Goal: Information Seeking & Learning: Check status

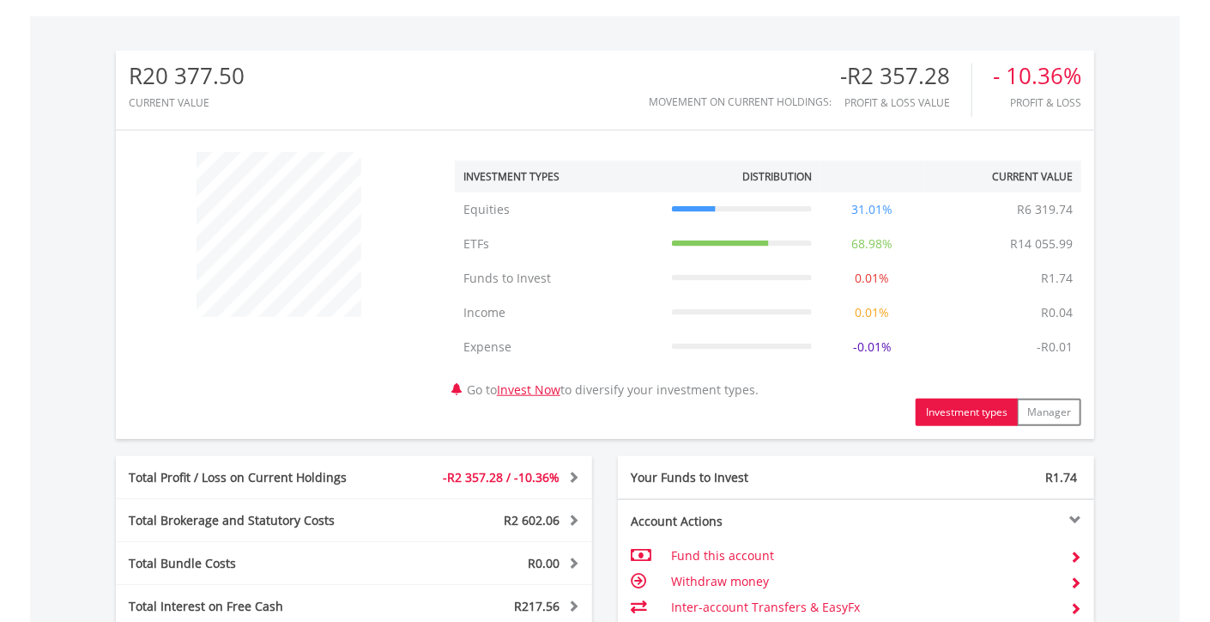
scroll to position [687, 0]
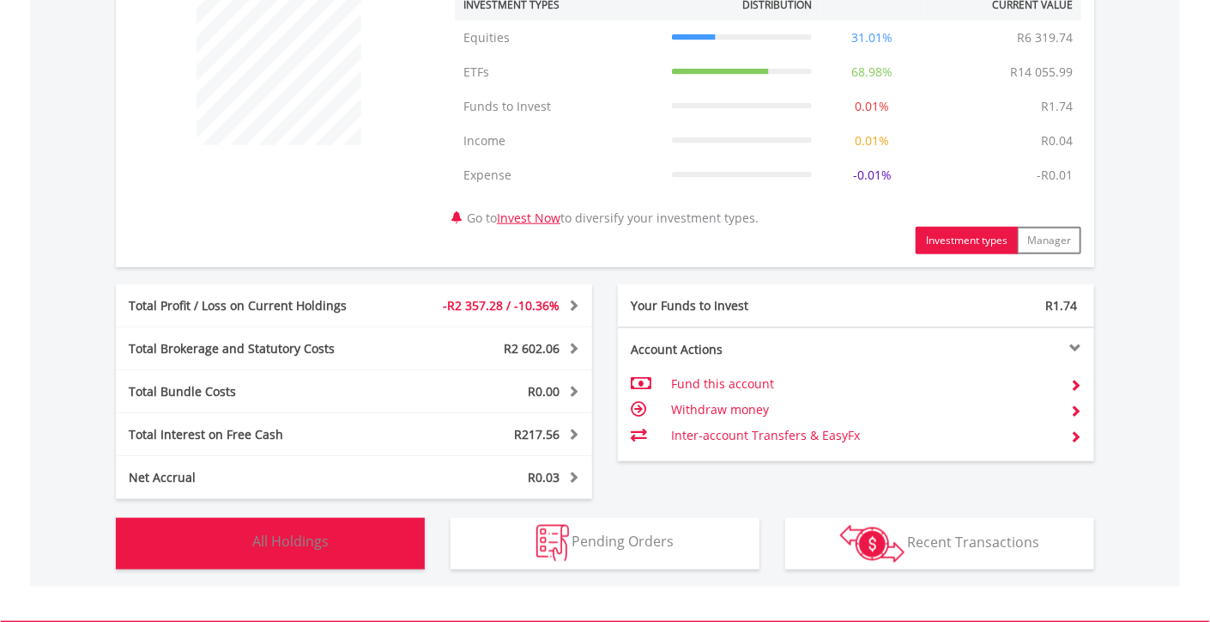
click at [324, 536] on span "All Holdings" at bounding box center [290, 541] width 76 height 19
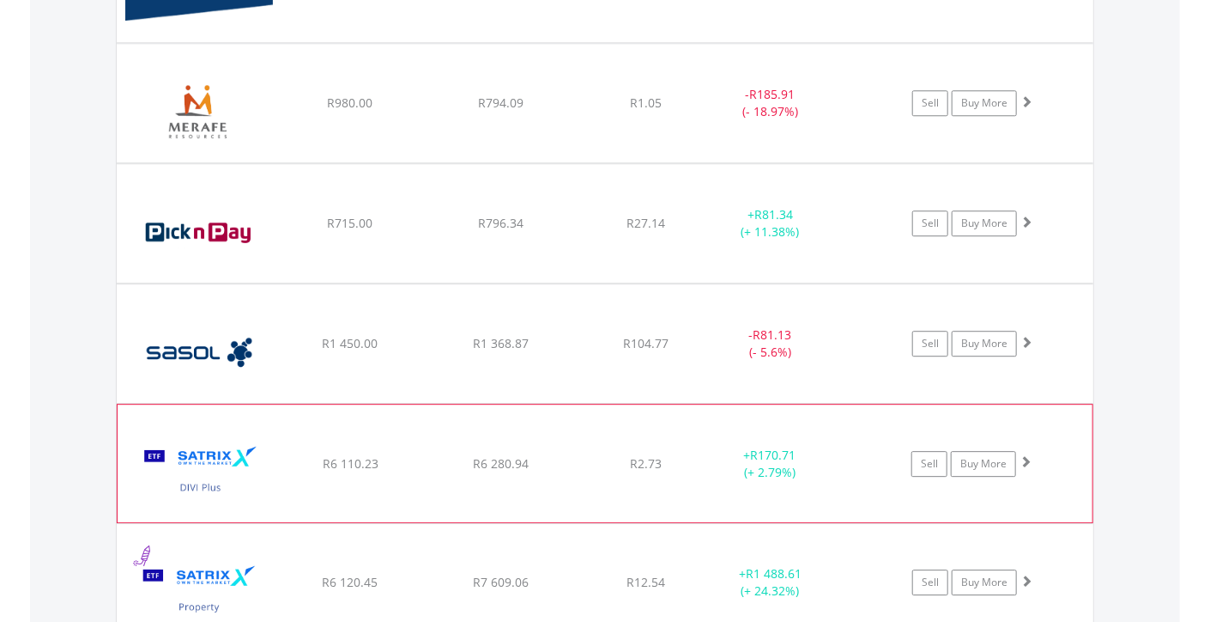
scroll to position [2541, 0]
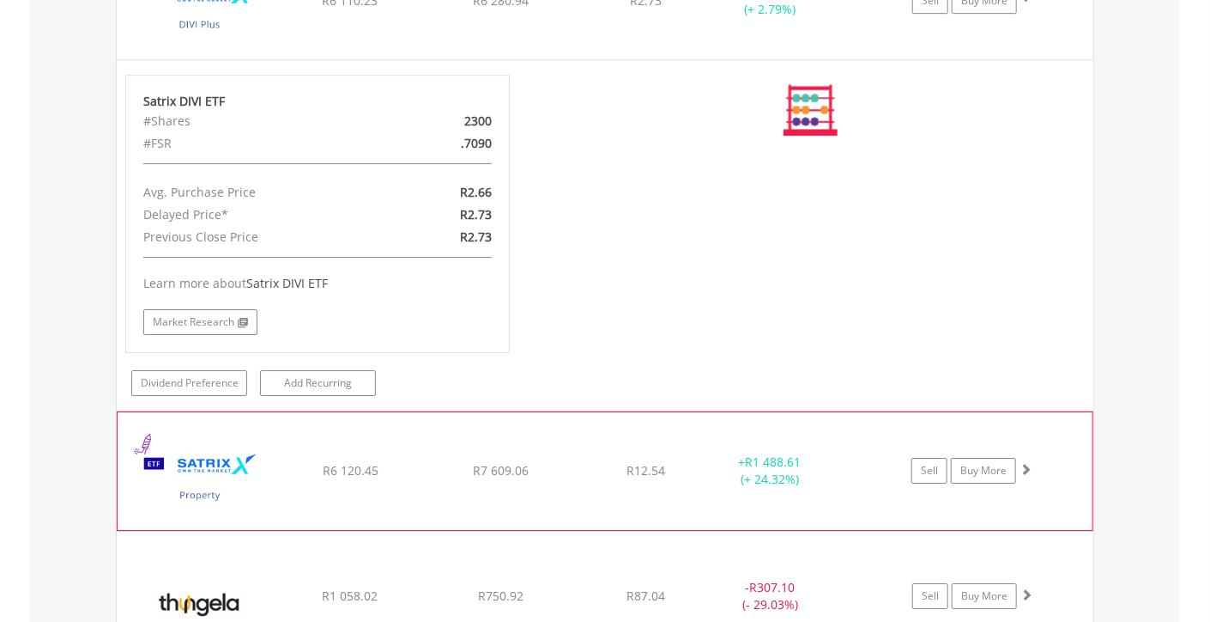
scroll to position [2283, 0]
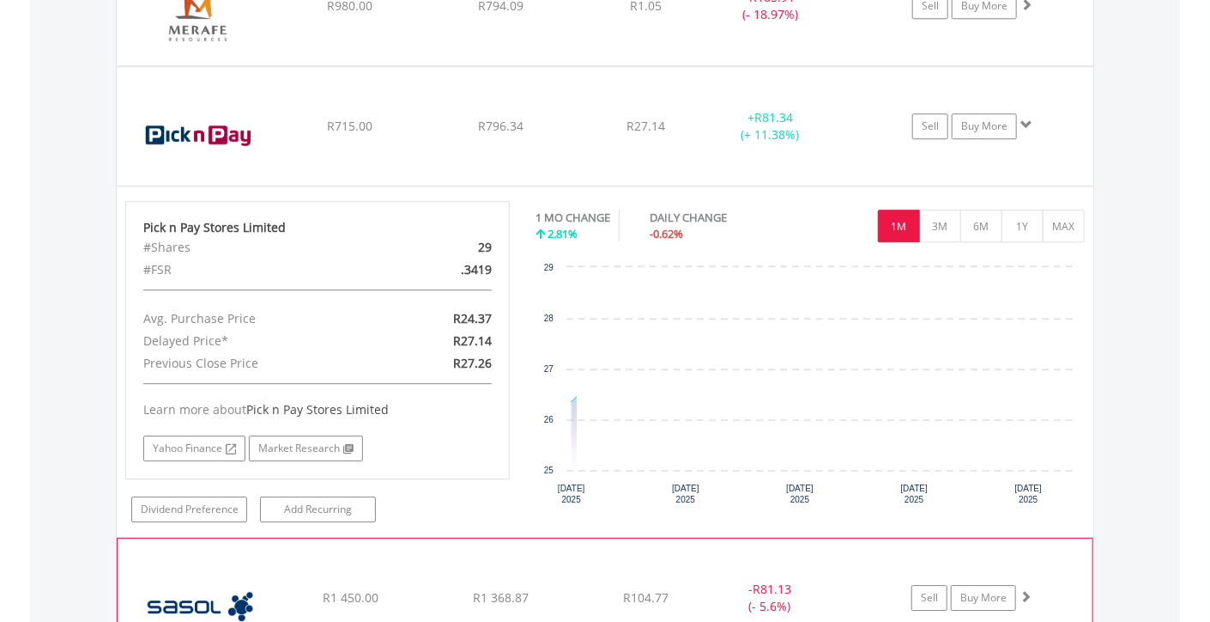
scroll to position [2026, 0]
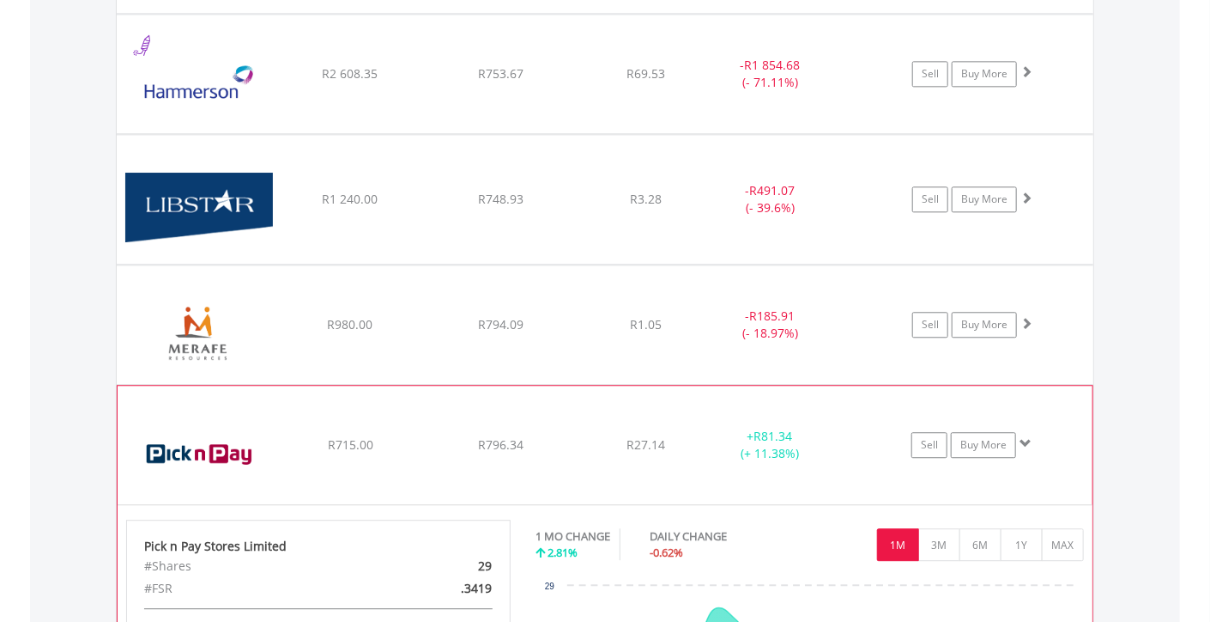
scroll to position [1854, 0]
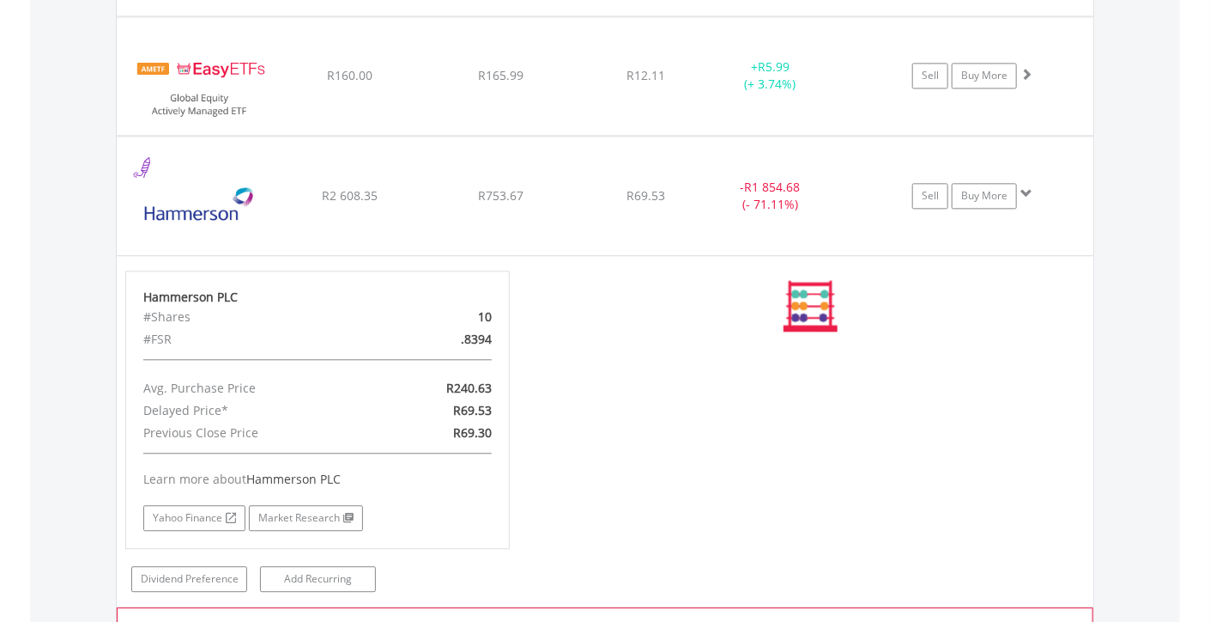
scroll to position [1683, 0]
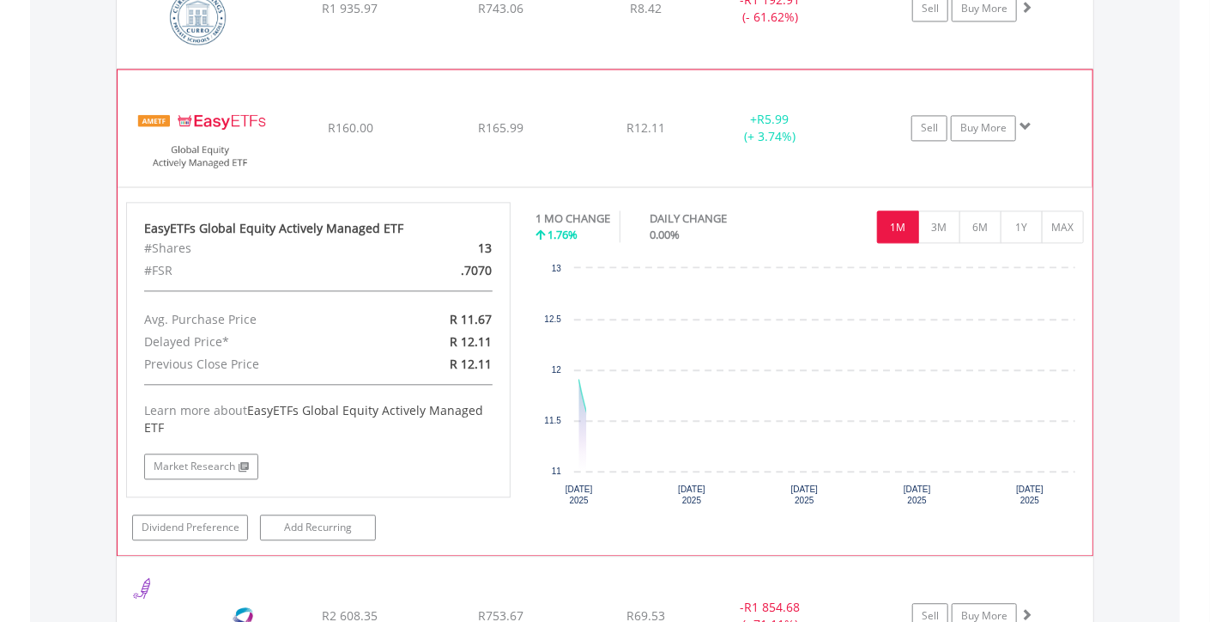
scroll to position [1511, 0]
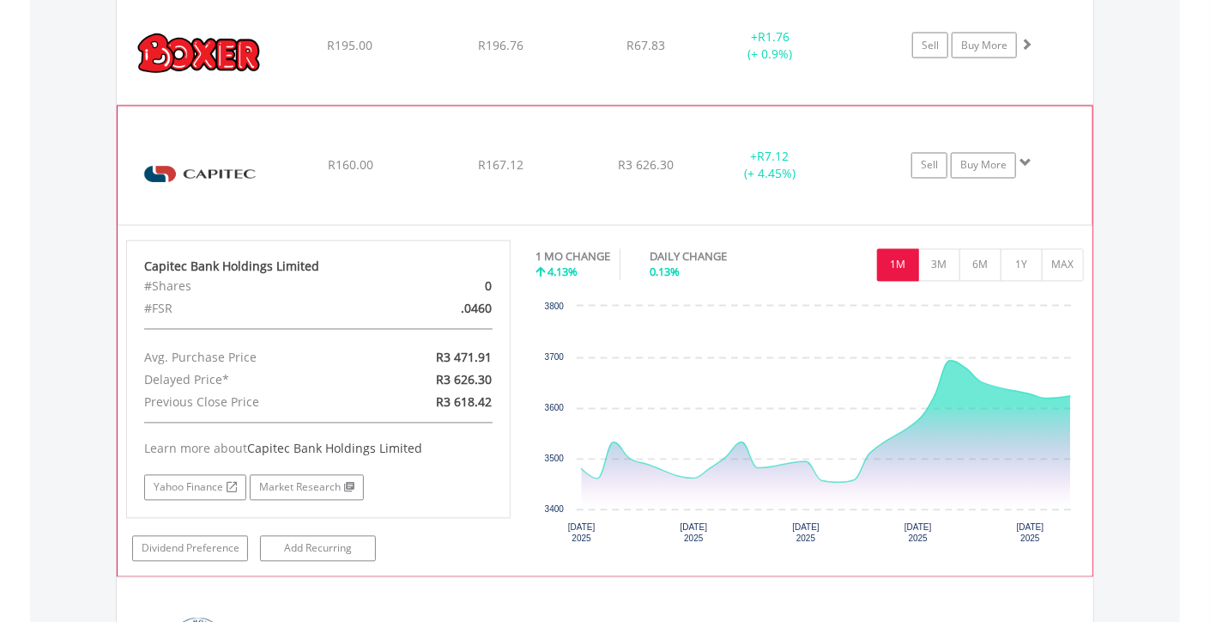
scroll to position [1167, 0]
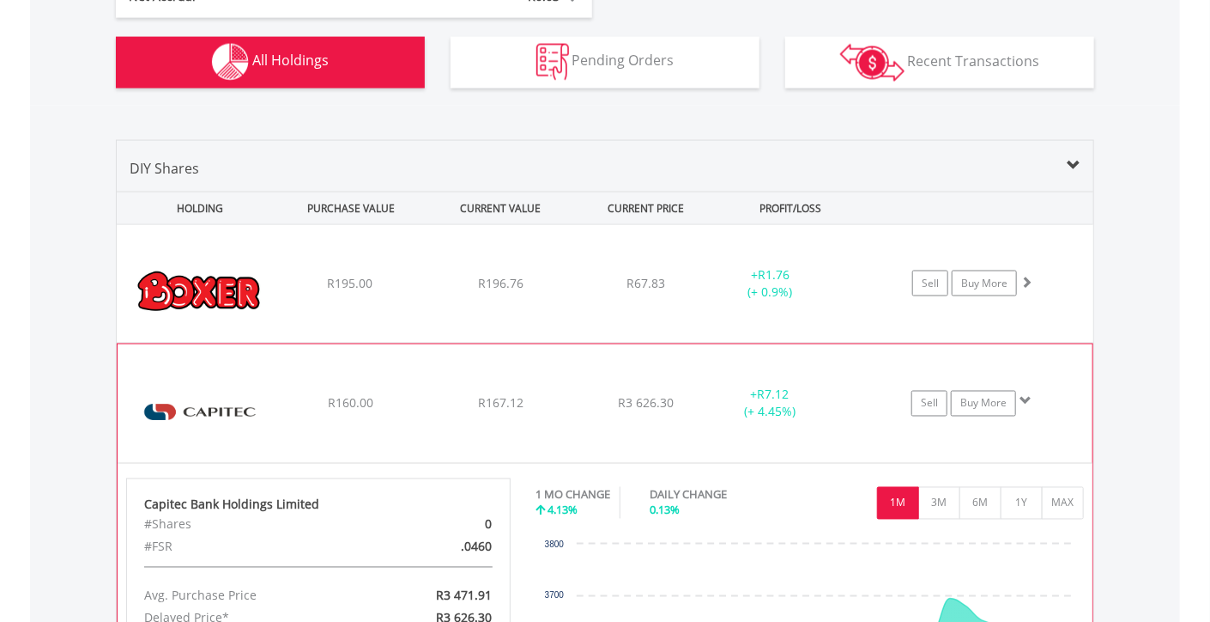
click at [580, 343] on div "﻿ Capitec Bank Holdings Limited R160.00 R167.12 R3 626.30 + R7.12 (+ 4.45%) Sel…" at bounding box center [605, 284] width 977 height 118
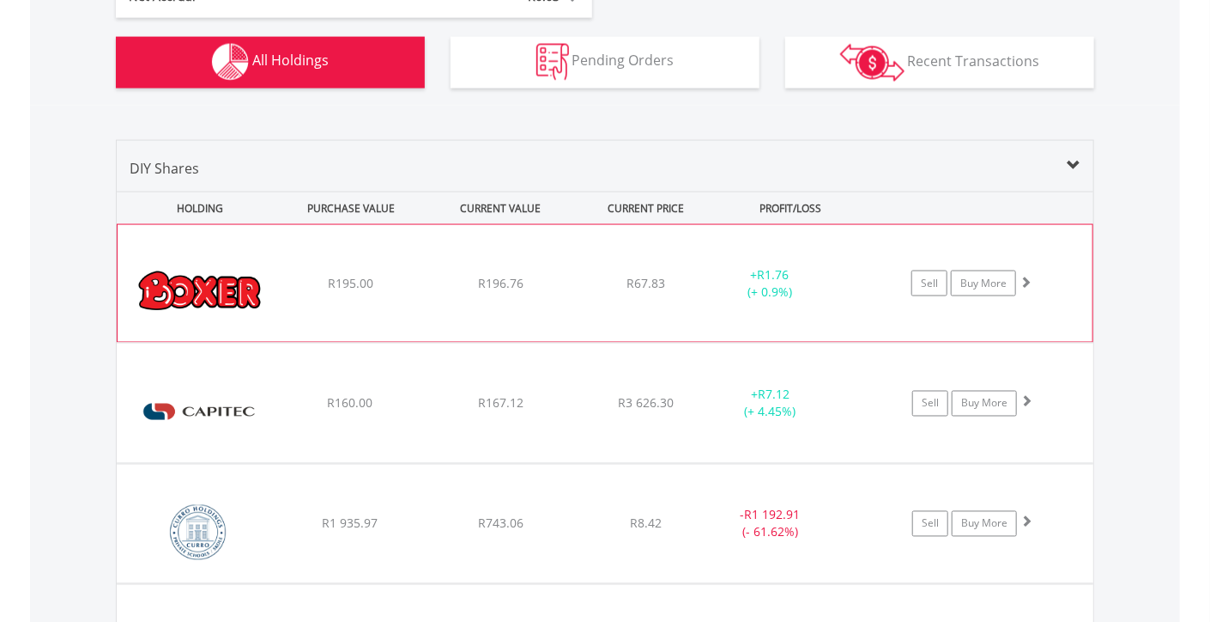
click at [562, 282] on div "R196.76" at bounding box center [501, 283] width 146 height 17
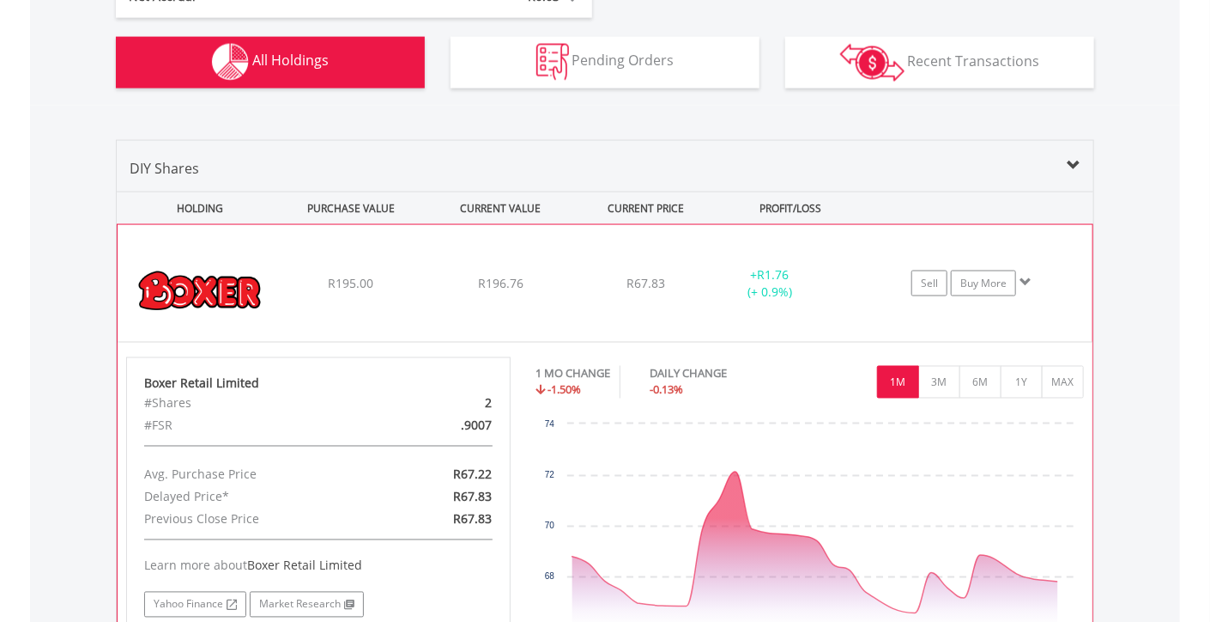
click at [566, 275] on div "R196.76" at bounding box center [501, 283] width 146 height 17
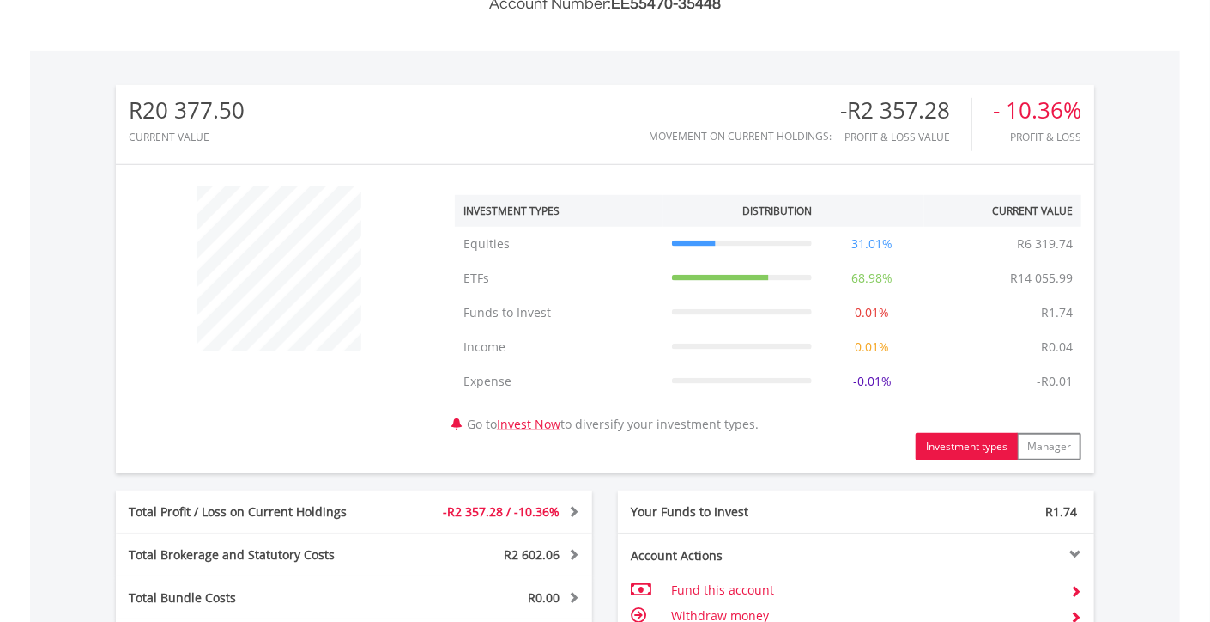
scroll to position [0, 0]
